Goal: Find specific page/section: Find specific page/section

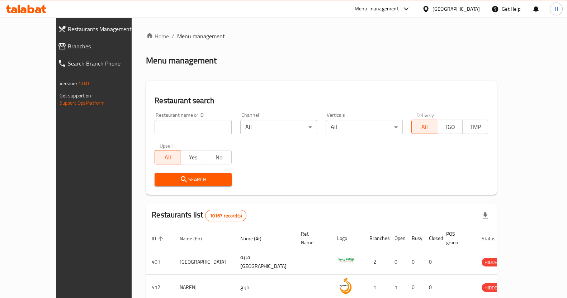
click at [154, 130] on input "search" at bounding box center [192, 127] width 77 height 14
type input "avantia"
click at [167, 180] on span "Search" at bounding box center [193, 179] width 66 height 9
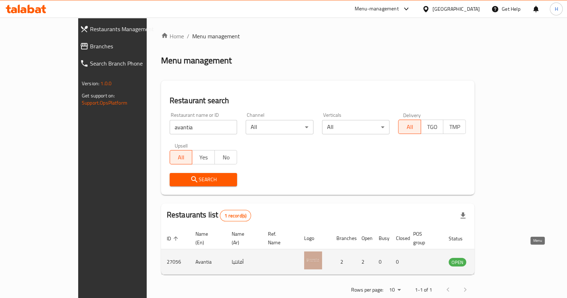
click at [493, 261] on icon "enhanced table" at bounding box center [492, 262] width 3 height 3
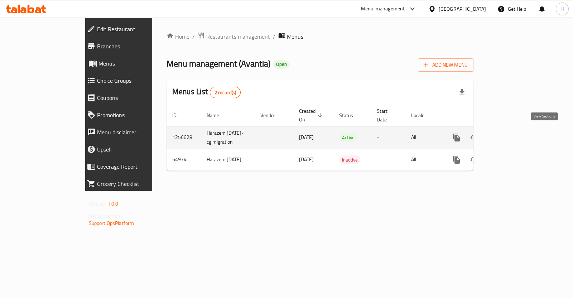
click at [513, 137] on icon "enhanced table" at bounding box center [508, 137] width 9 height 9
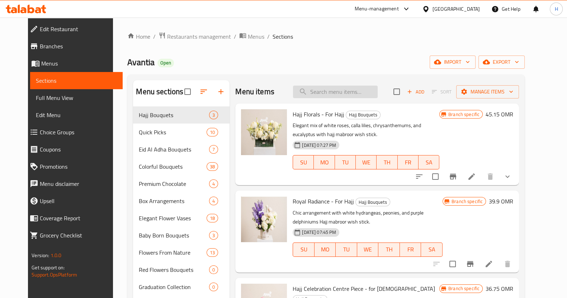
click at [334, 95] on input "search" at bounding box center [335, 92] width 85 height 13
type input "r"
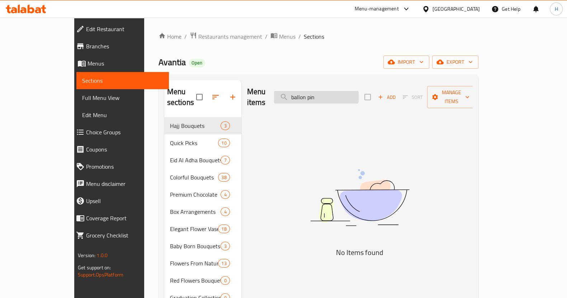
click at [328, 91] on input "ballon pin" at bounding box center [316, 97] width 85 height 13
click at [351, 93] on input "balloon pin" at bounding box center [316, 97] width 85 height 13
drag, startPoint x: 356, startPoint y: 94, endPoint x: 338, endPoint y: 95, distance: 18.0
click at [338, 95] on input "balloon pink" at bounding box center [316, 97] width 85 height 13
type input "b"
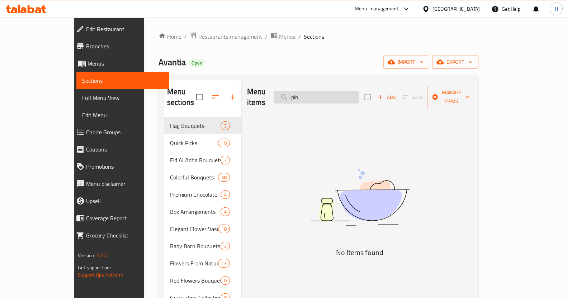
type input "p"
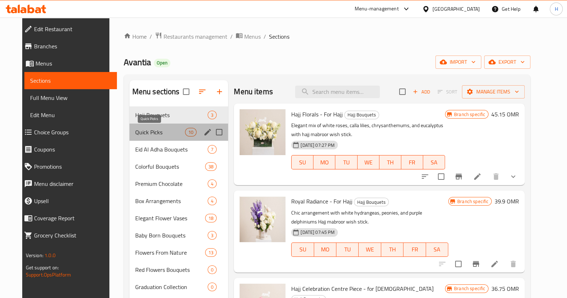
click at [145, 134] on span "Quick Picks" at bounding box center [160, 132] width 50 height 9
